Goal: Find specific page/section: Find specific page/section

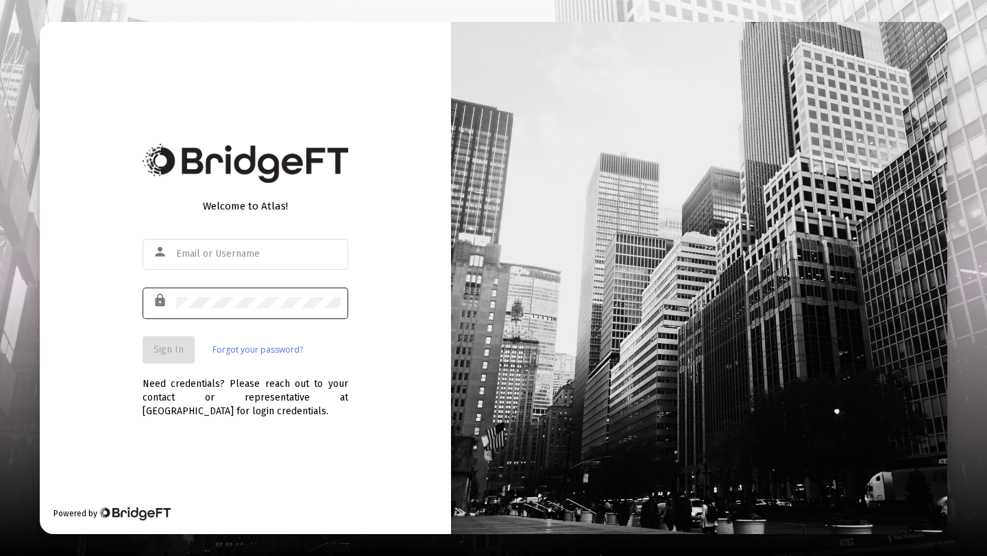
type input "[PERSON_NAME][EMAIL_ADDRESS][DOMAIN_NAME]"
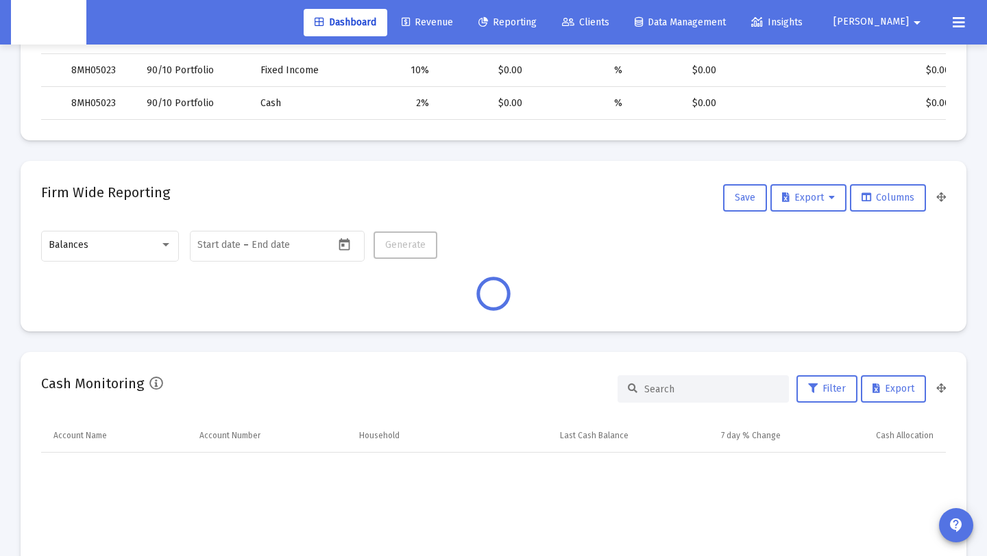
scroll to position [574, 0]
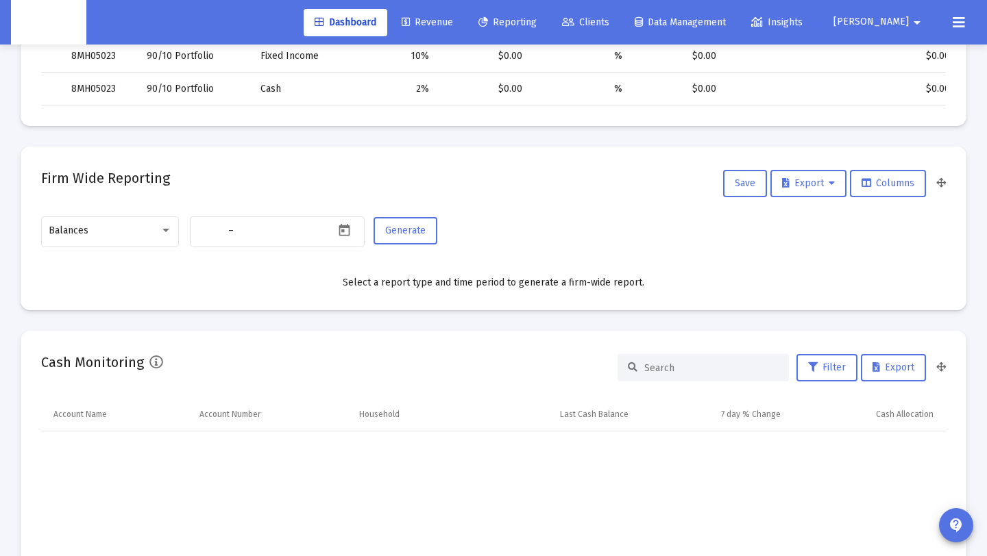
type input "[DATE]"
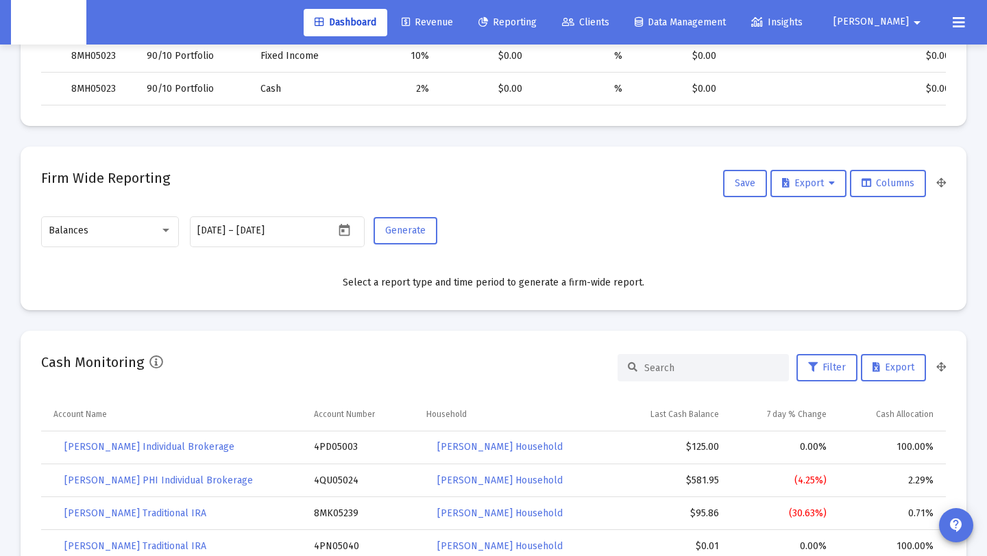
click at [574, 23] on icon at bounding box center [568, 23] width 12 height 10
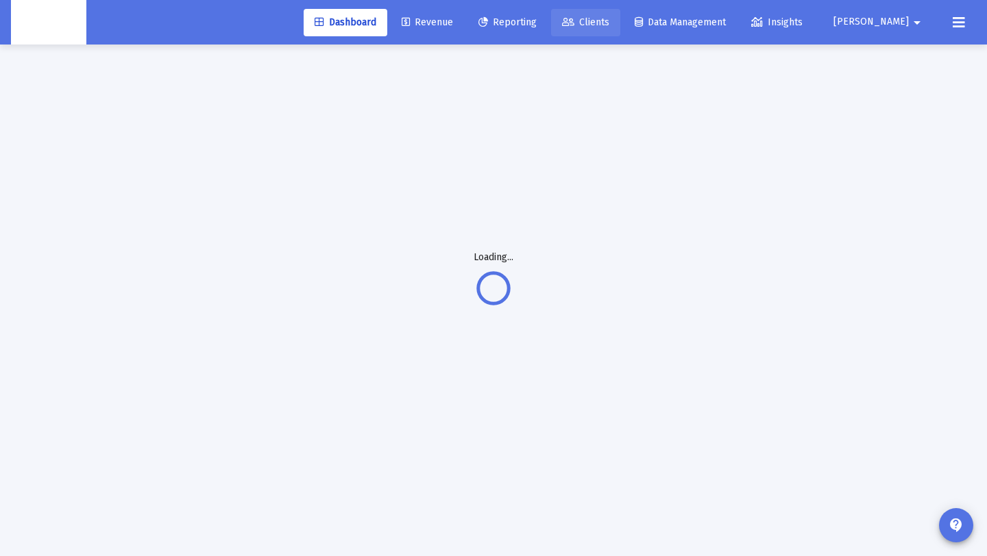
scroll to position [45, 0]
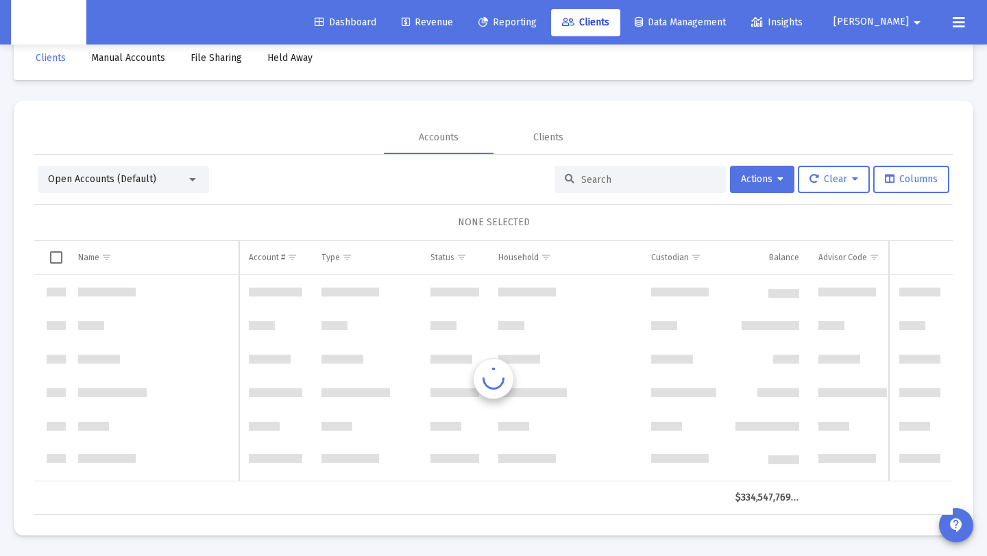
scroll to position [658, 0]
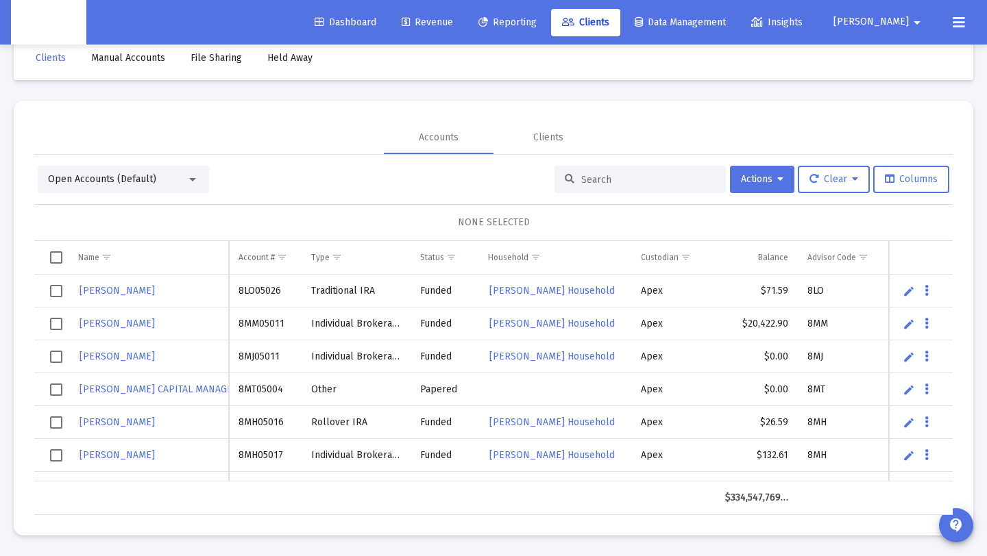
click at [619, 180] on input at bounding box center [648, 180] width 134 height 12
paste input "8MK05236"
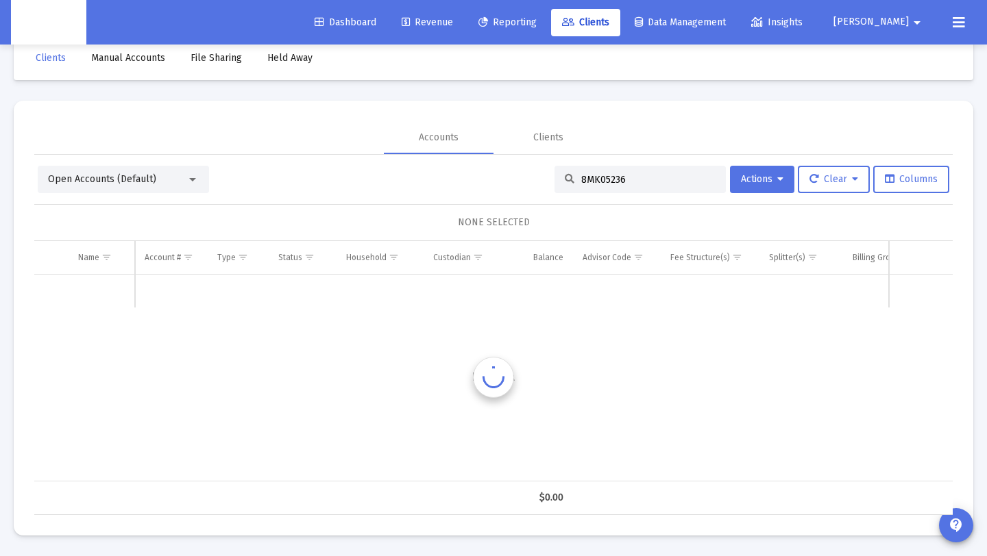
scroll to position [27, 0]
click at [175, 185] on div "Open Accounts (Default)" at bounding box center [117, 181] width 138 height 14
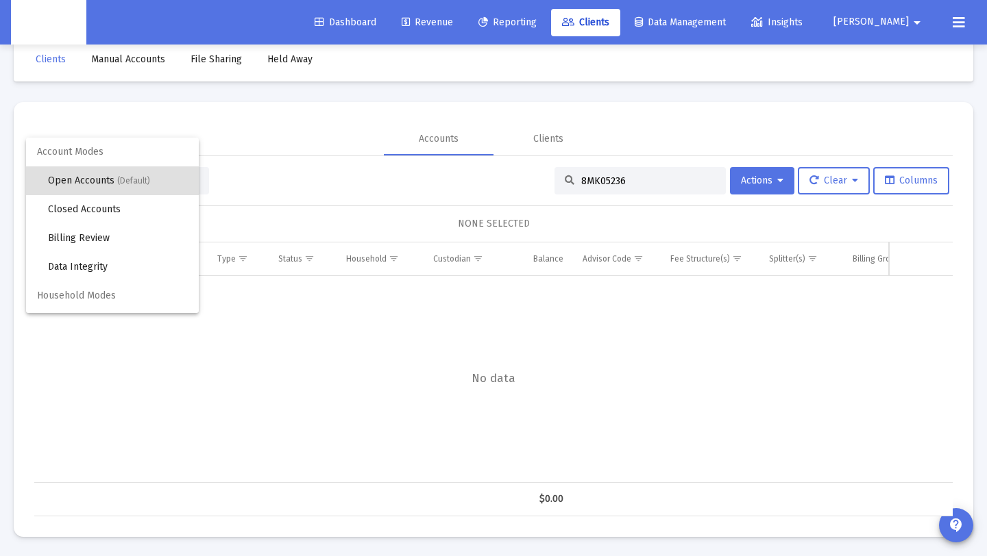
scroll to position [26, 0]
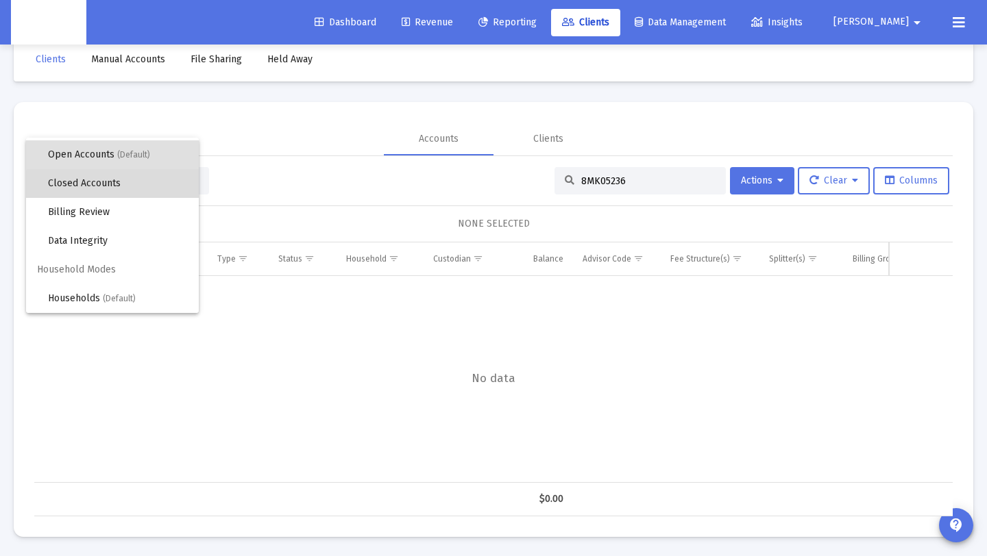
click at [175, 185] on span "Closed Accounts" at bounding box center [118, 183] width 140 height 29
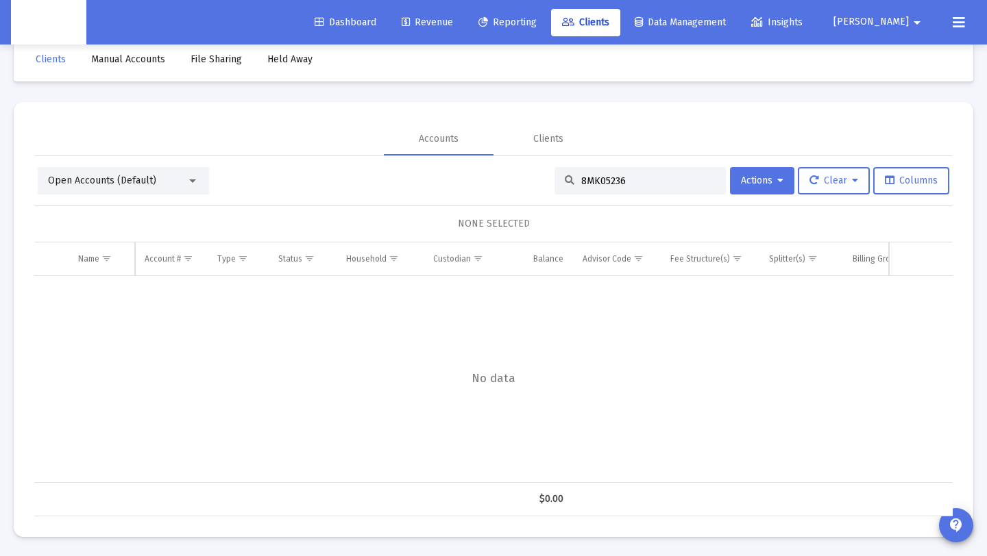
scroll to position [28, 0]
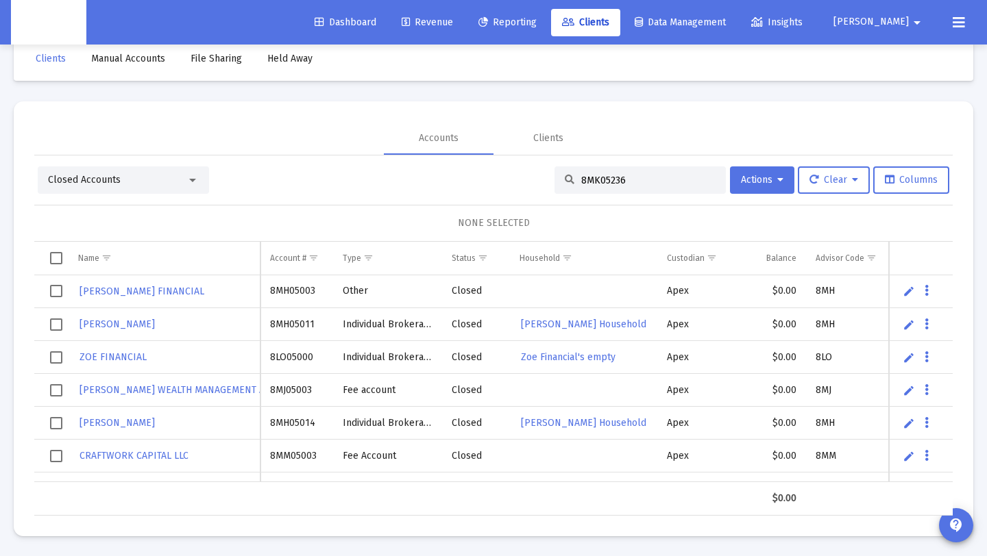
click at [632, 186] on div "8MK05236" at bounding box center [639, 180] width 171 height 27
click at [636, 179] on input "8MK05236" at bounding box center [648, 181] width 134 height 12
type input "8MK05236"
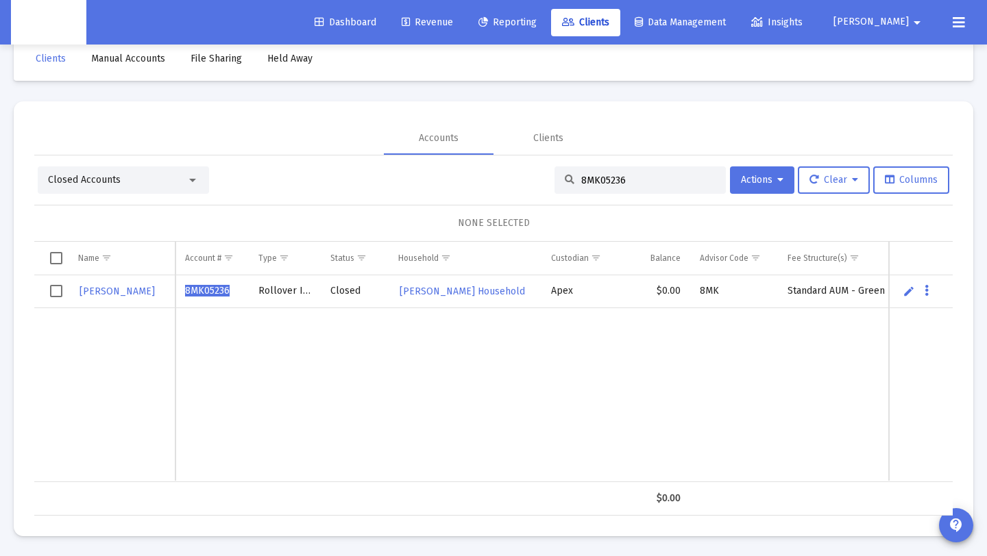
click at [905, 296] on link "Edit" at bounding box center [908, 291] width 12 height 12
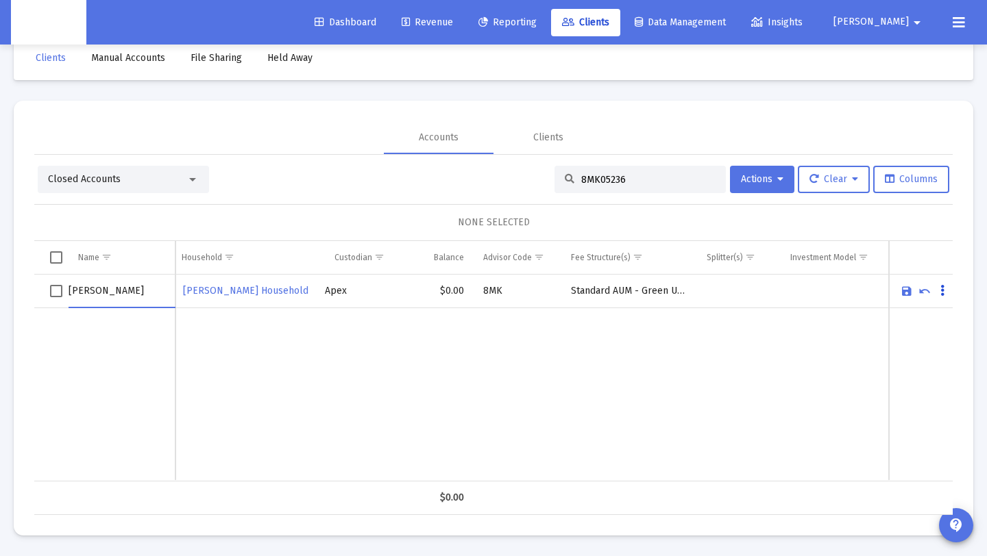
click at [944, 291] on icon "Data grid" at bounding box center [942, 291] width 4 height 16
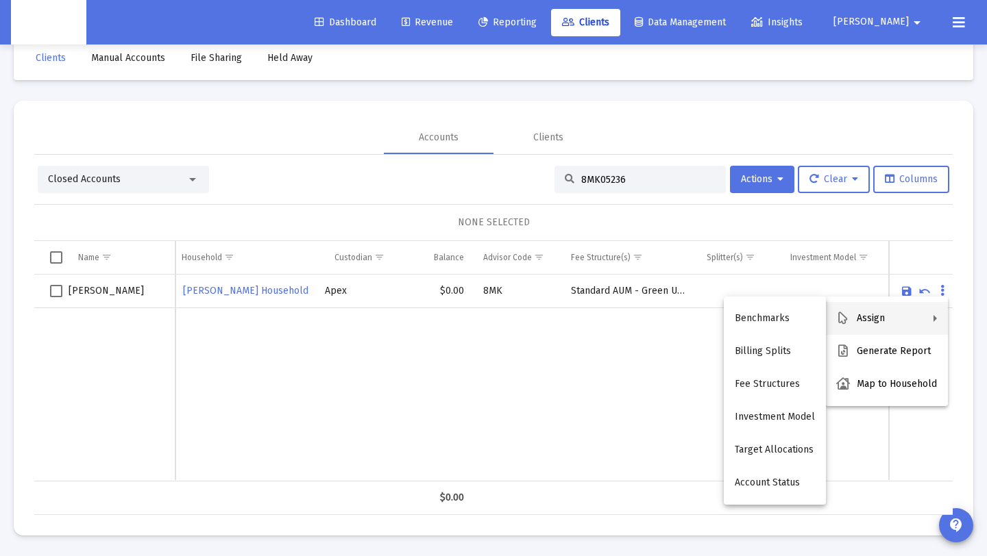
click at [506, 360] on div at bounding box center [493, 278] width 987 height 556
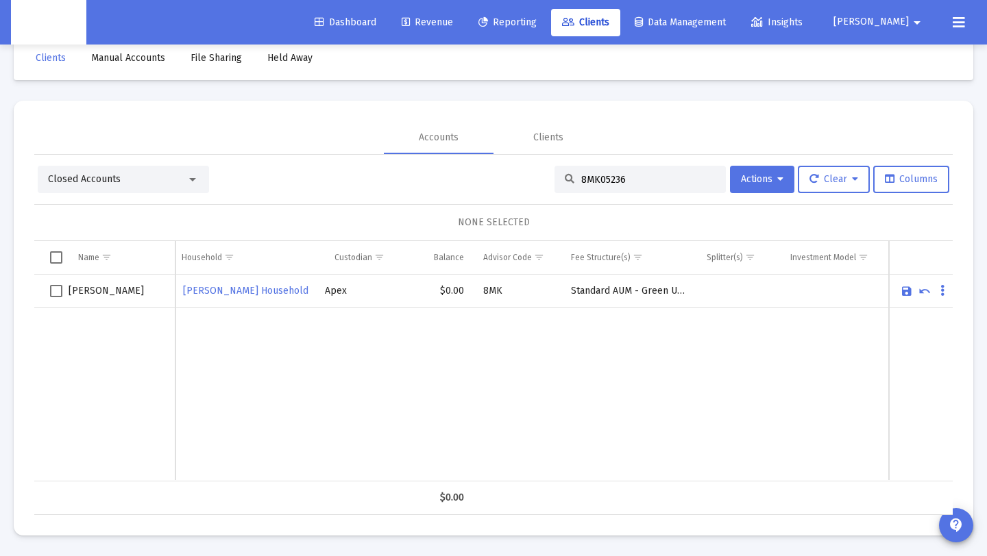
scroll to position [0, 0]
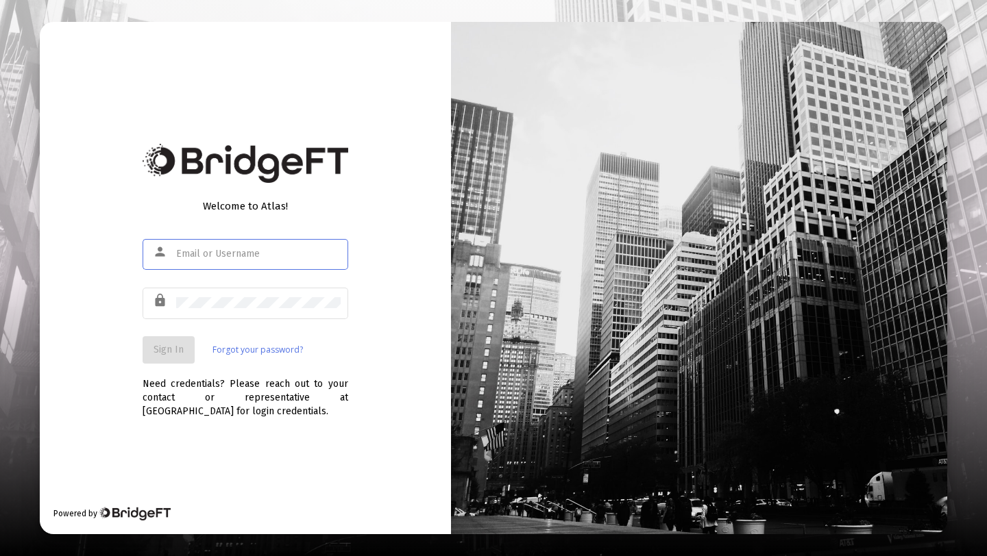
click at [267, 257] on input "text" at bounding box center [258, 254] width 164 height 11
type input "[PERSON_NAME][EMAIL_ADDRESS][DOMAIN_NAME]"
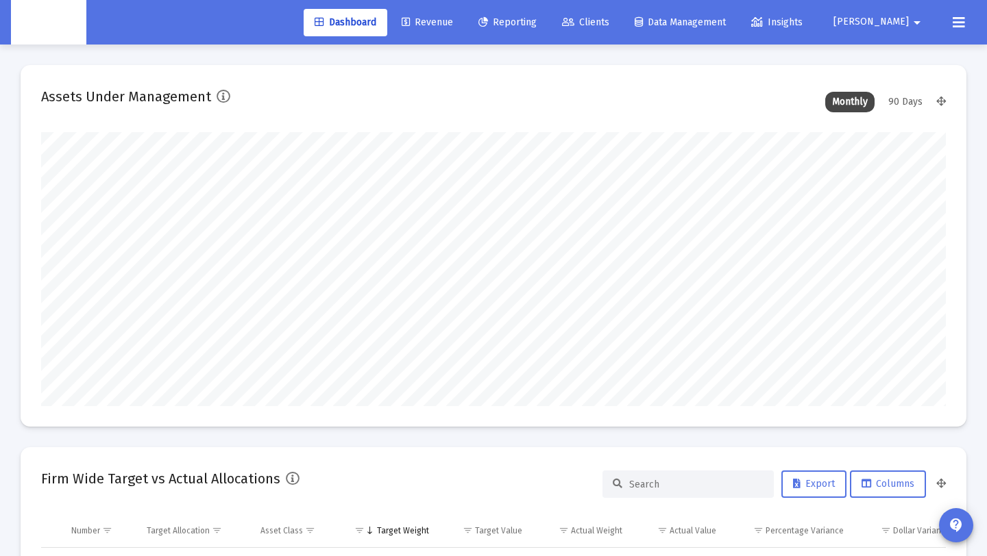
scroll to position [274, 486]
click at [574, 20] on icon at bounding box center [568, 23] width 12 height 10
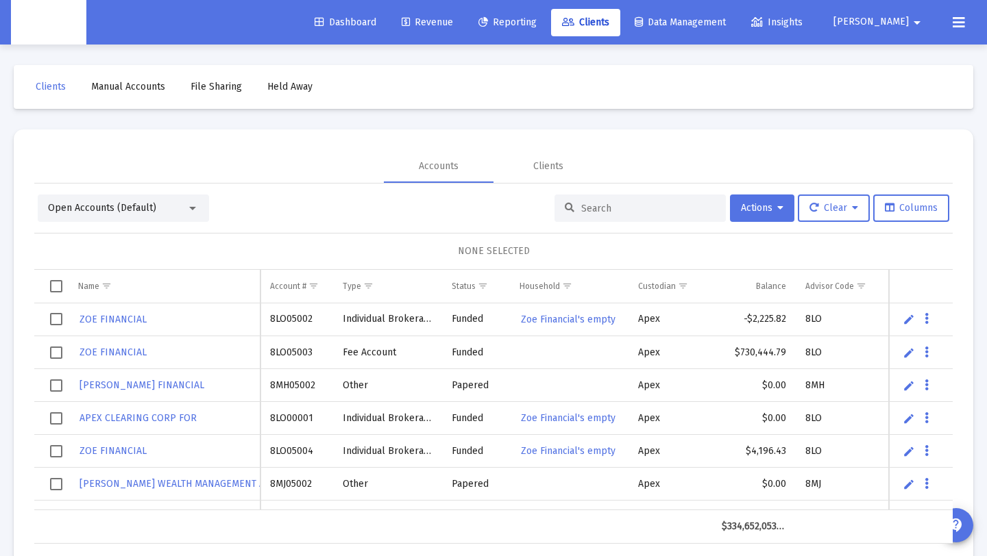
click at [592, 211] on input at bounding box center [648, 209] width 134 height 12
click at [642, 214] on div at bounding box center [639, 208] width 171 height 27
click at [640, 206] on input at bounding box center [648, 209] width 134 height 12
paste input "8MK05236"
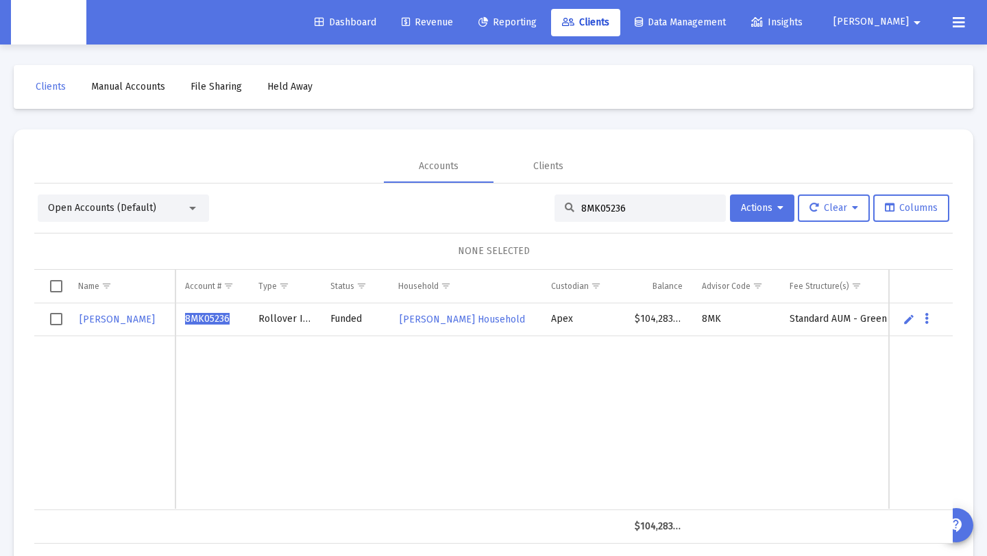
type input "8MK05236"
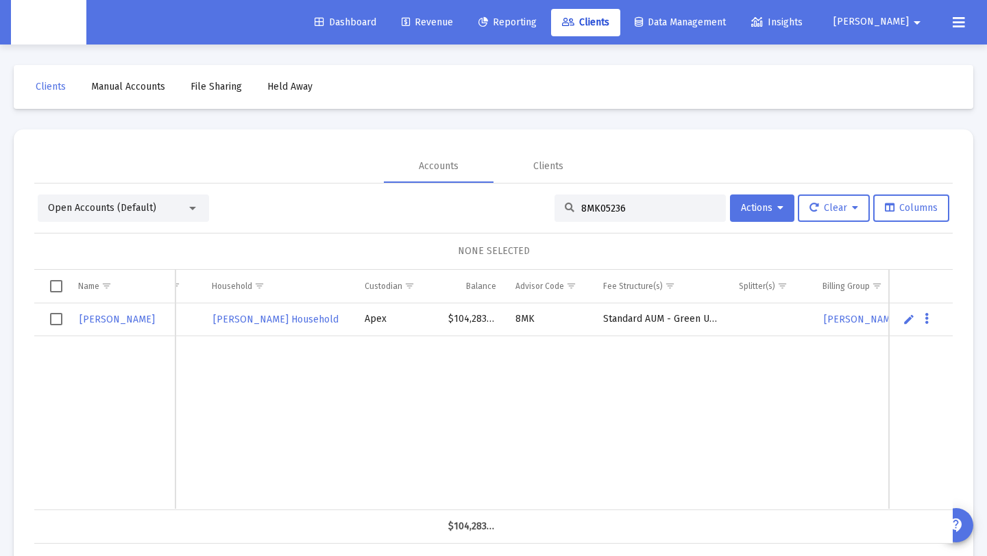
scroll to position [0, 372]
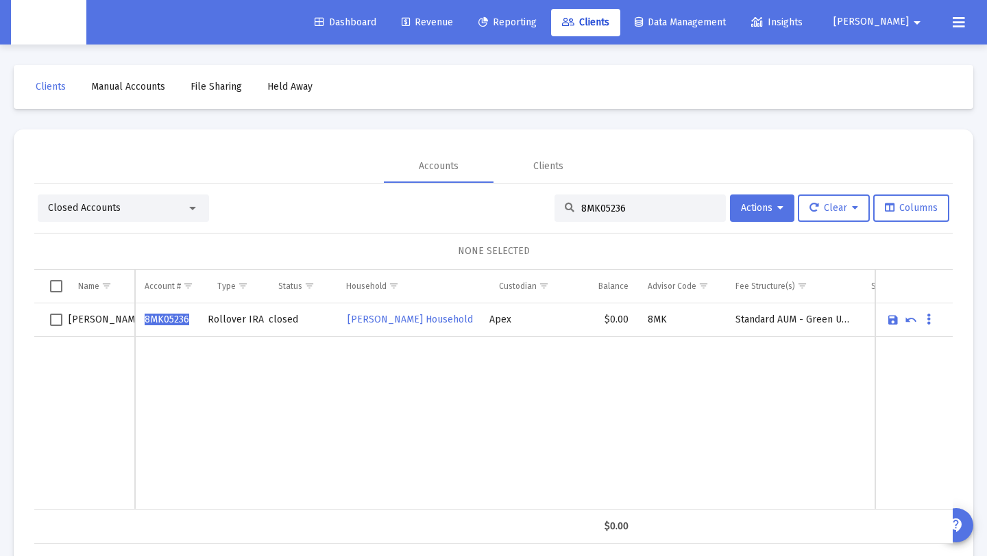
scroll to position [29, 0]
